Goal: Information Seeking & Learning: Learn about a topic

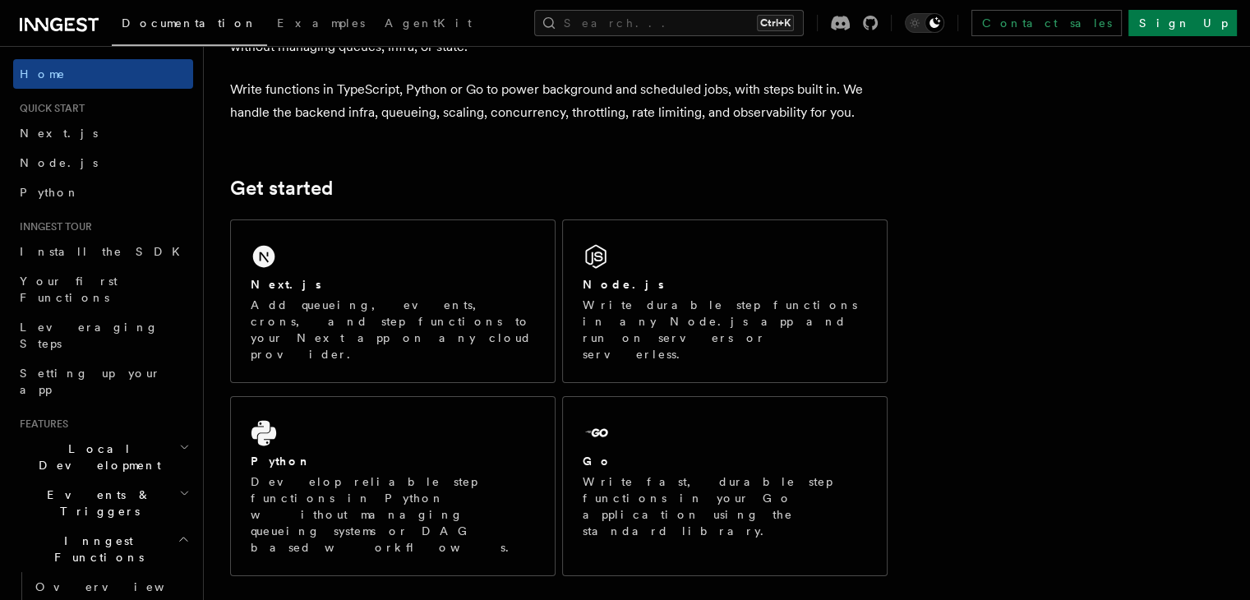
scroll to position [164, 0]
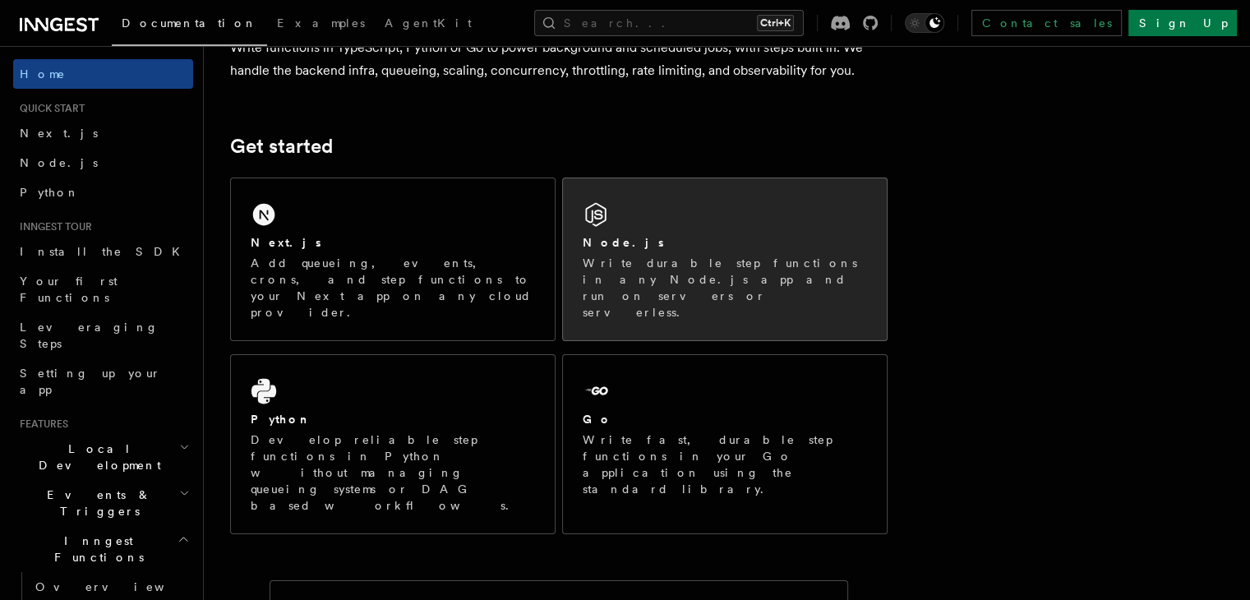
click at [750, 241] on div "Node.js" at bounding box center [725, 242] width 284 height 17
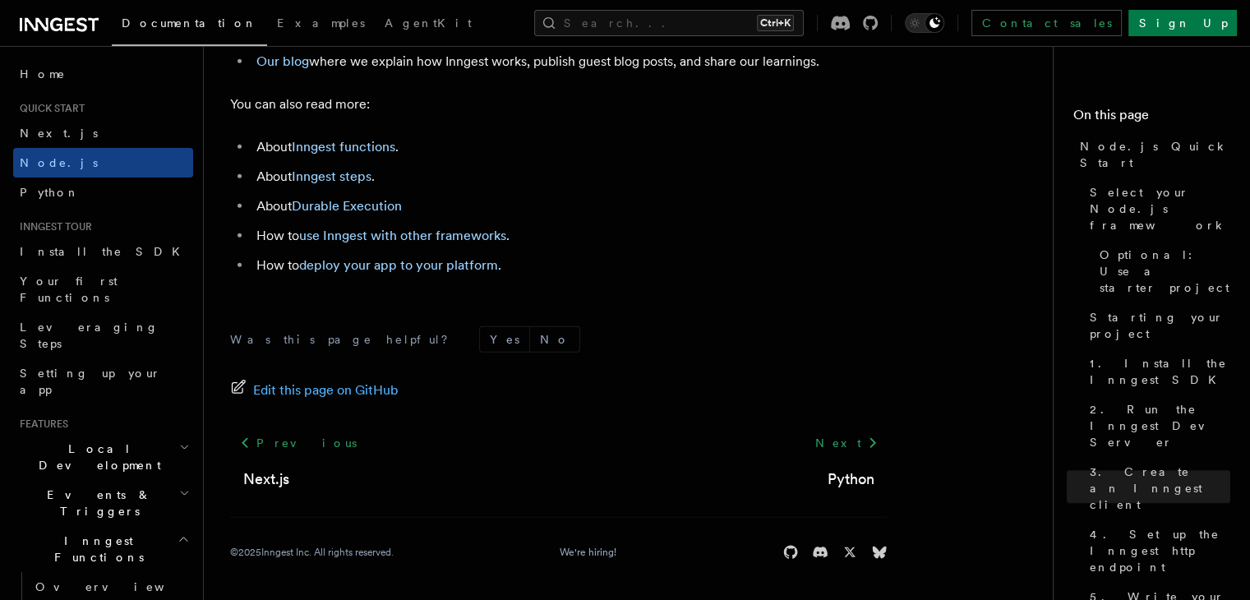
scroll to position [10487, 0]
click at [923, 15] on icon "Toggle dark mode" at bounding box center [915, 23] width 16 height 16
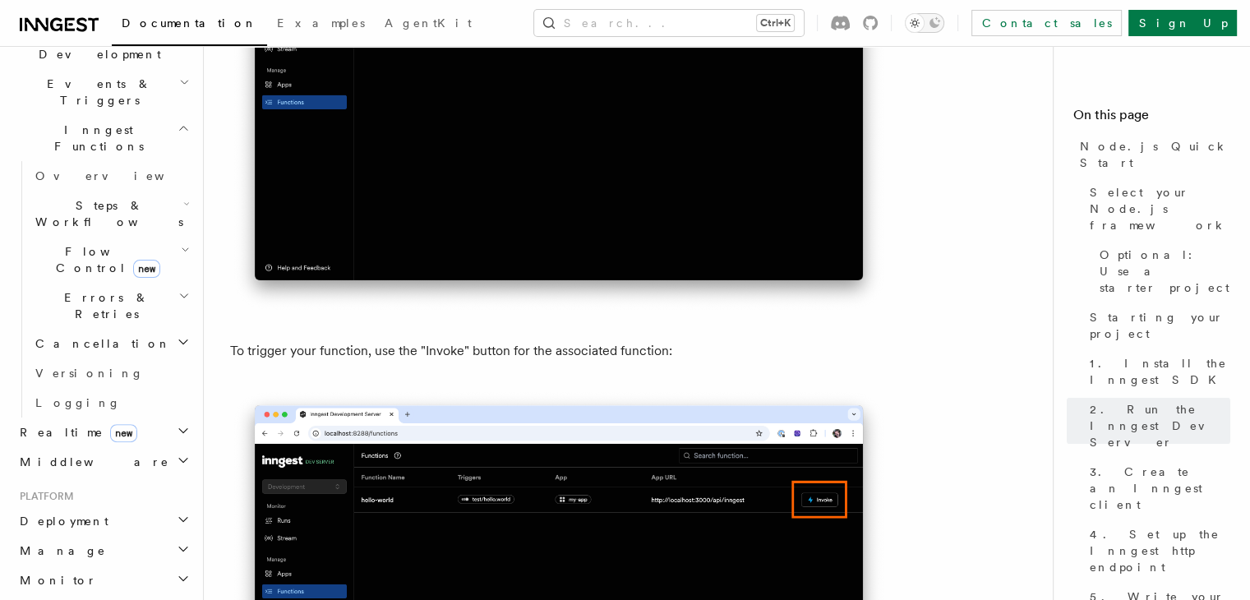
scroll to position [493, 0]
